Goal: Transaction & Acquisition: Purchase product/service

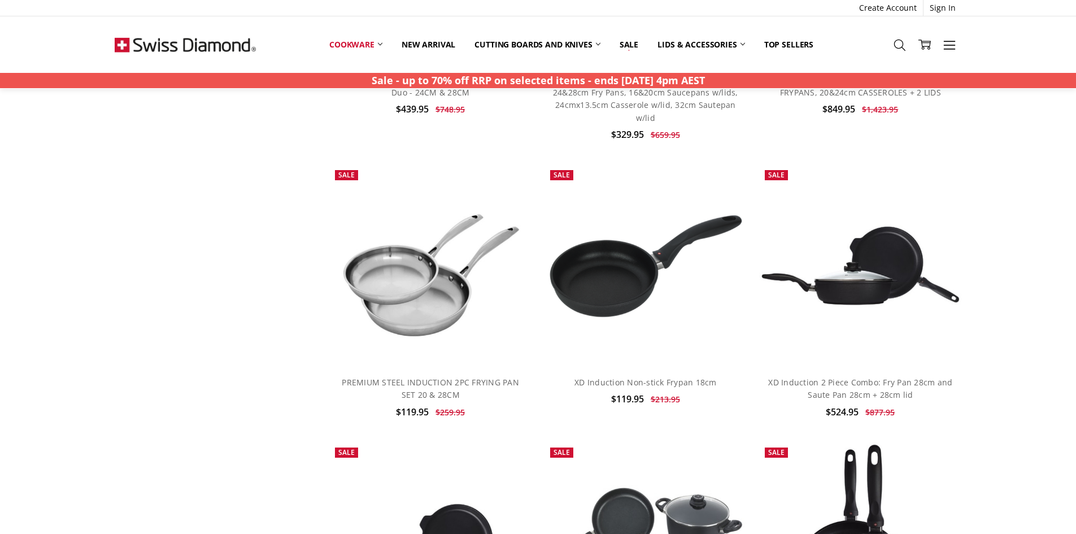
scroll to position [1808, 0]
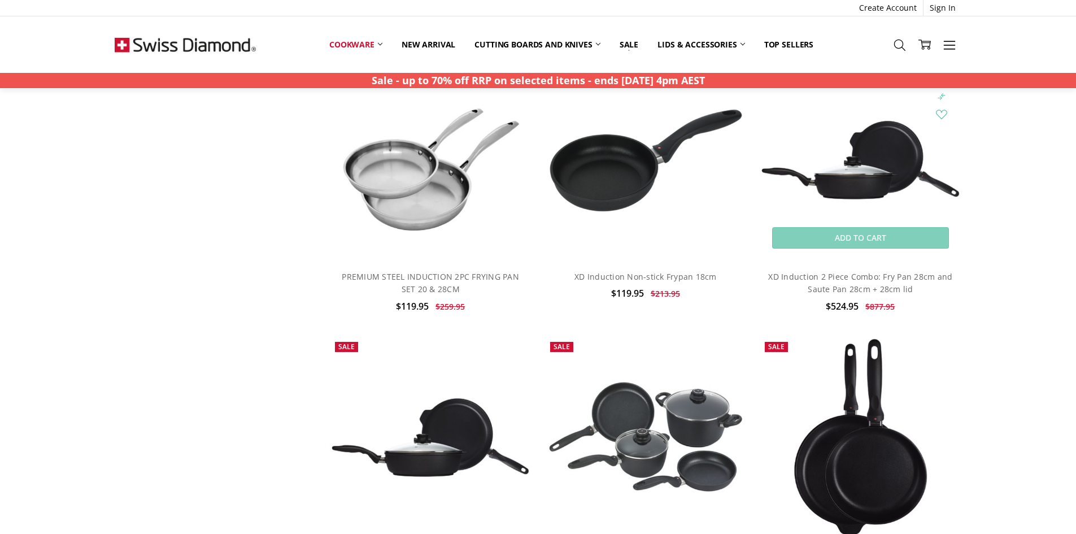
click at [859, 197] on img at bounding box center [860, 160] width 202 height 86
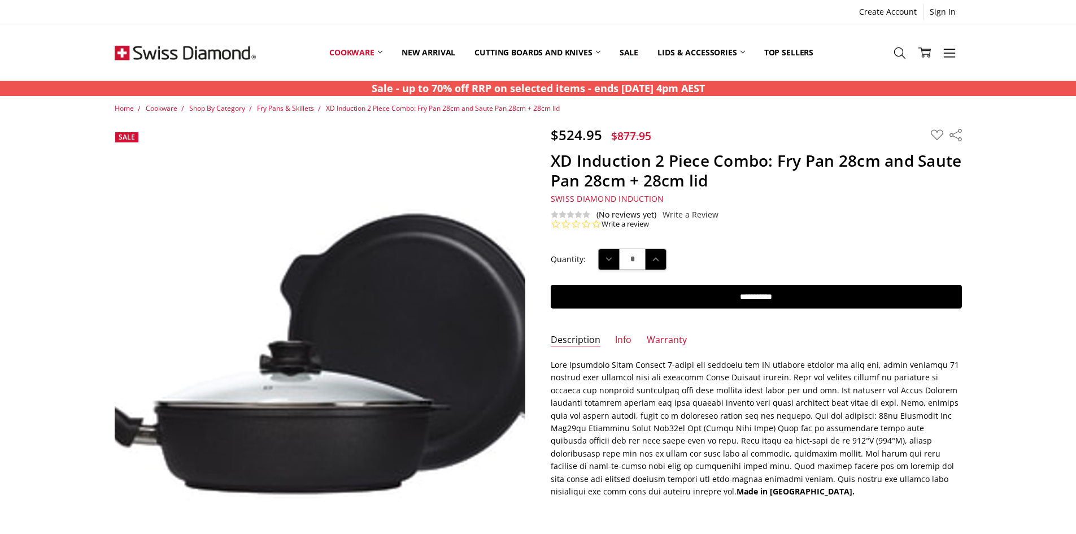
click at [321, 418] on img at bounding box center [319, 353] width 723 height 307
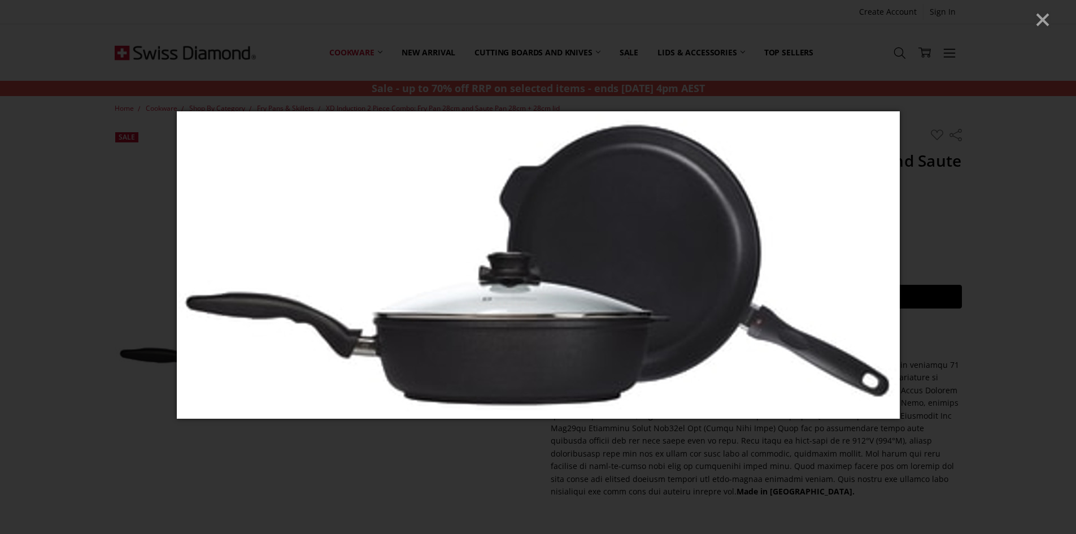
click at [1041, 18] on line "Close" at bounding box center [1042, 19] width 11 height 11
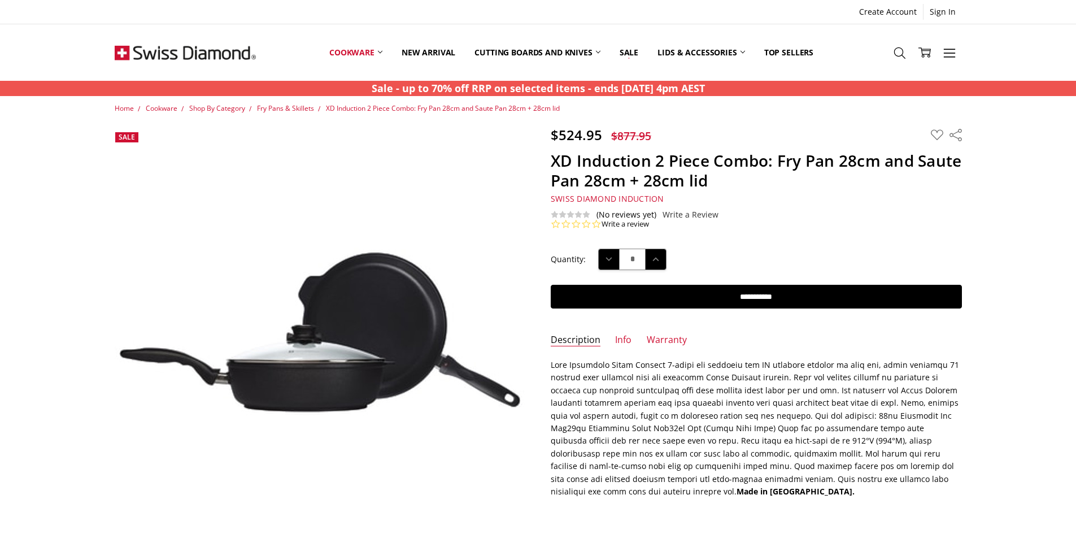
scroll to position [4, 0]
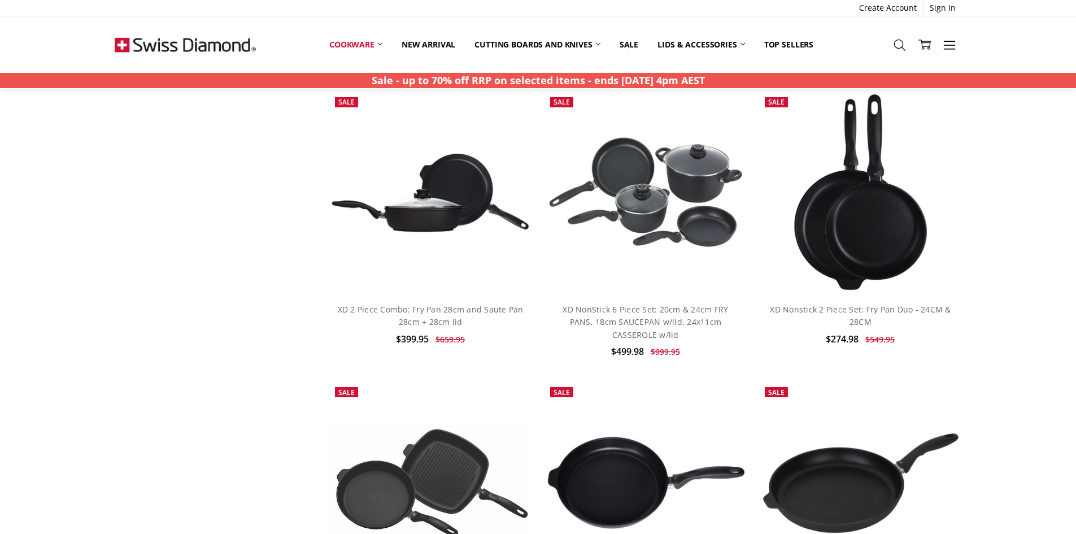
scroll to position [2159, 0]
